Goal: Find specific page/section: Find specific page/section

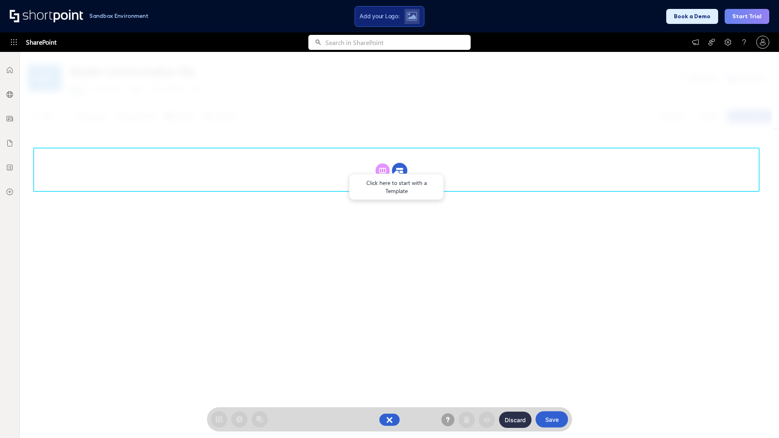
click at [400, 170] on circle at bounding box center [399, 170] width 15 height 15
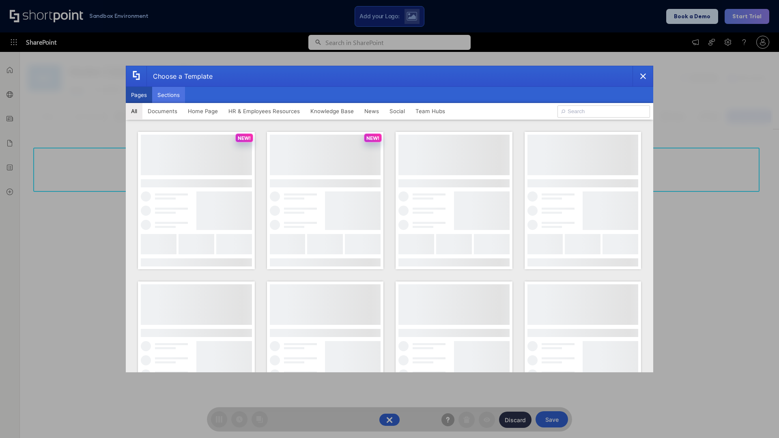
click at [168, 95] on button "Sections" at bounding box center [168, 95] width 33 height 16
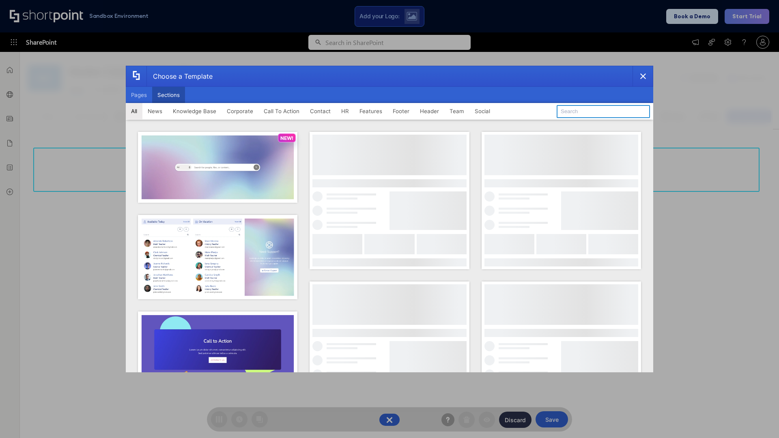
type input "Social Intranet"
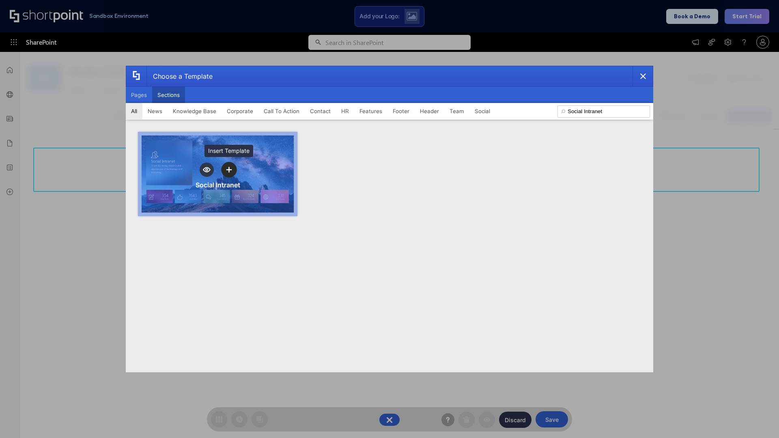
click at [229, 170] on icon "template selector" at bounding box center [229, 170] width 6 height 6
